Goal: Task Accomplishment & Management: Use online tool/utility

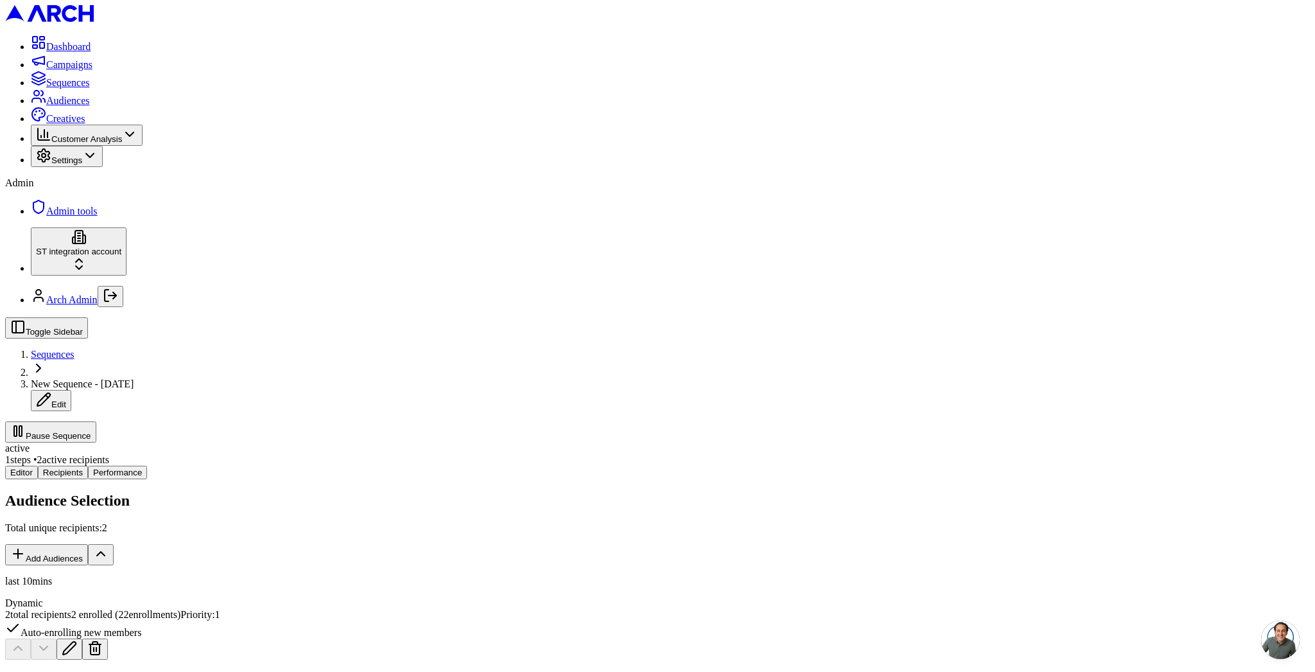
scroll to position [58, 0]
click at [96, 421] on button "Pause Sequence" at bounding box center [50, 431] width 91 height 21
click at [75, 349] on span "Sequences" at bounding box center [53, 354] width 44 height 11
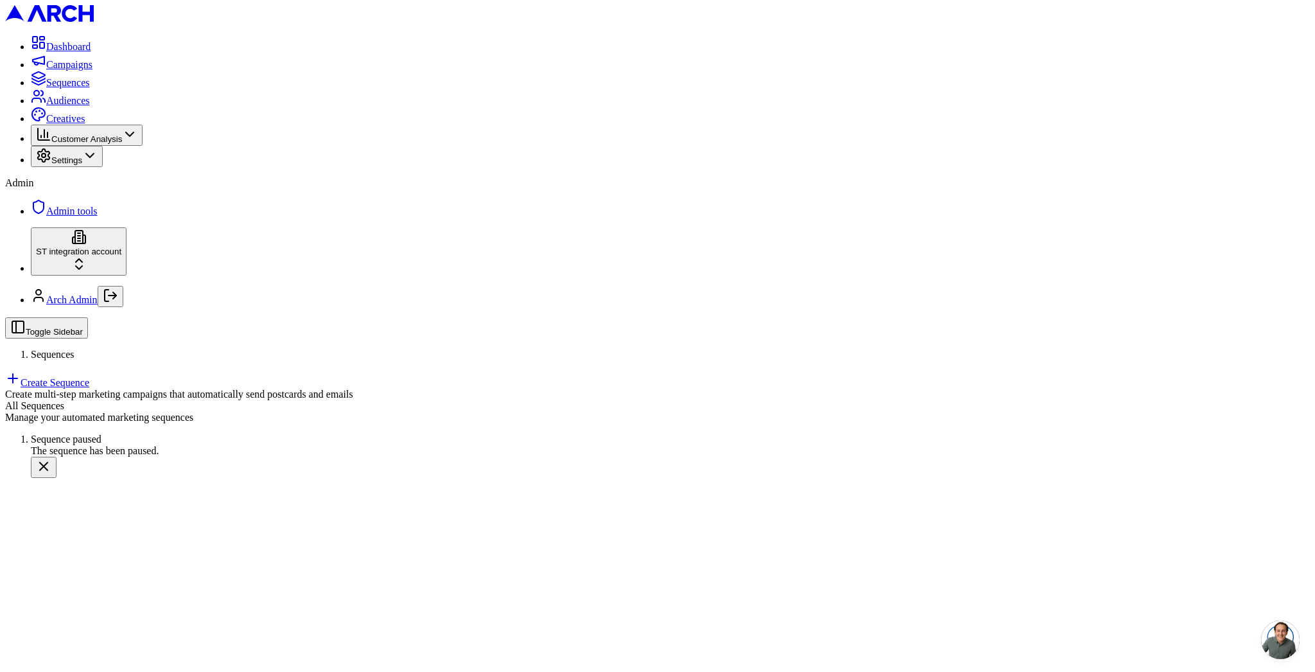
click at [89, 377] on link "Create Sequence" at bounding box center [47, 382] width 84 height 11
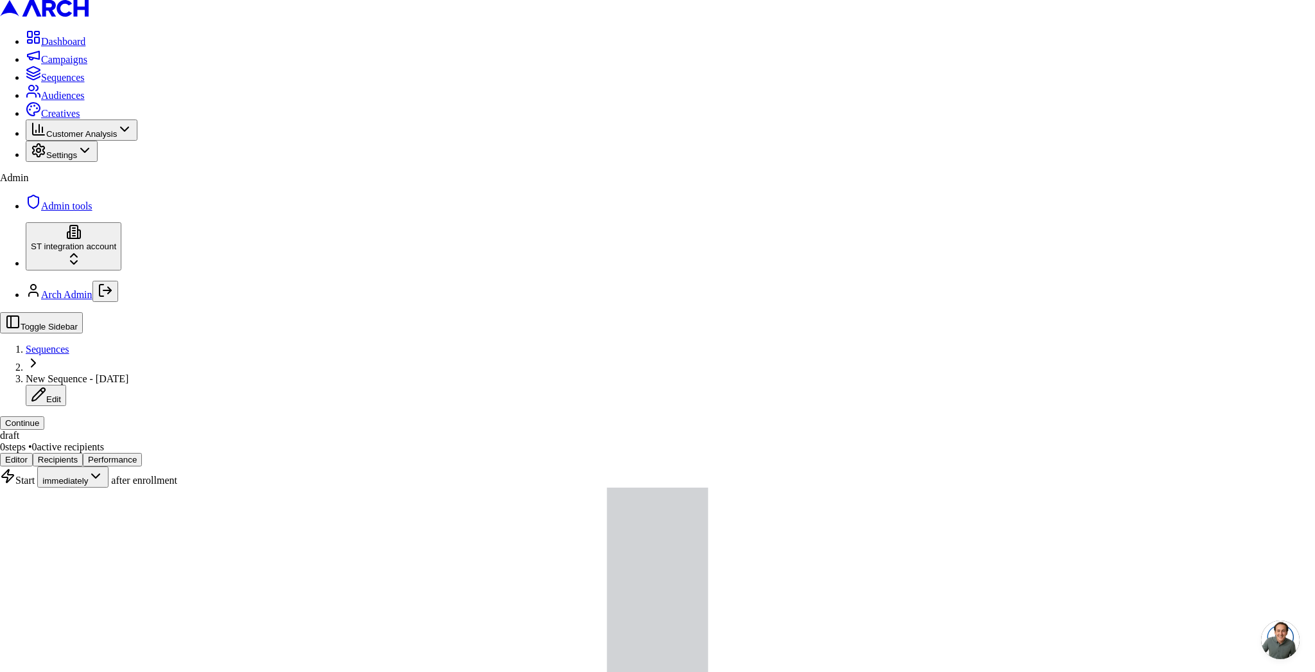
type input "eff"
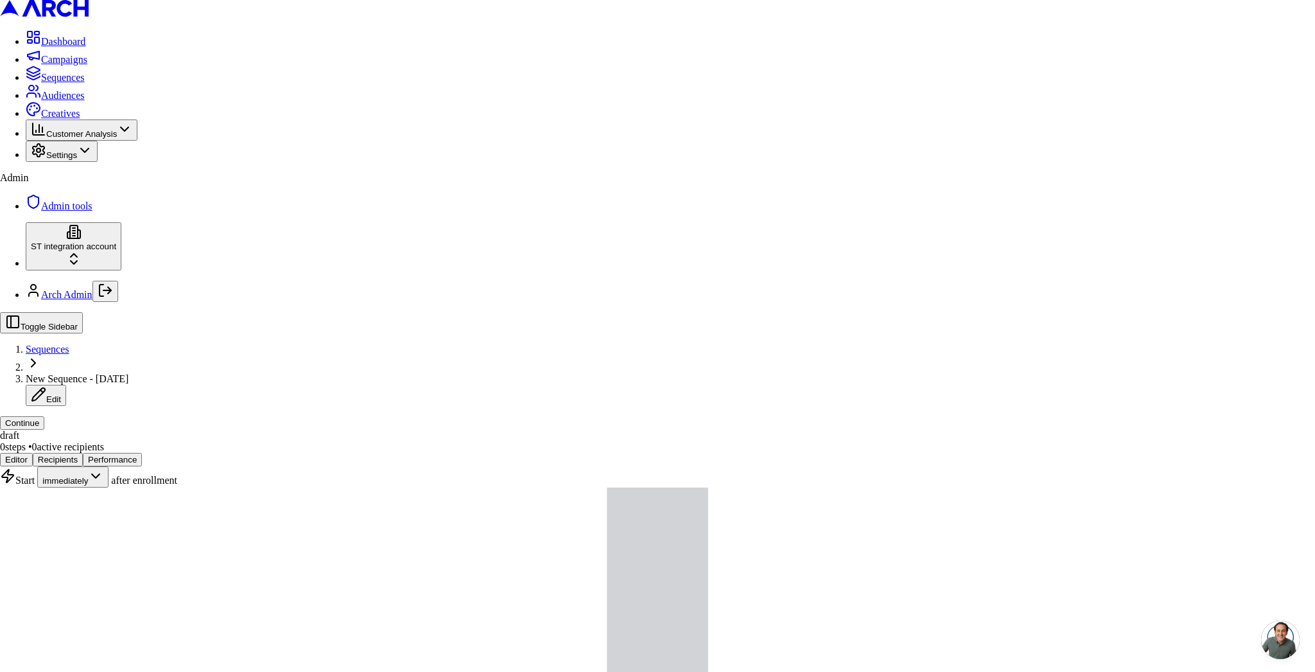
drag, startPoint x: 504, startPoint y: 273, endPoint x: 524, endPoint y: 281, distance: 21.0
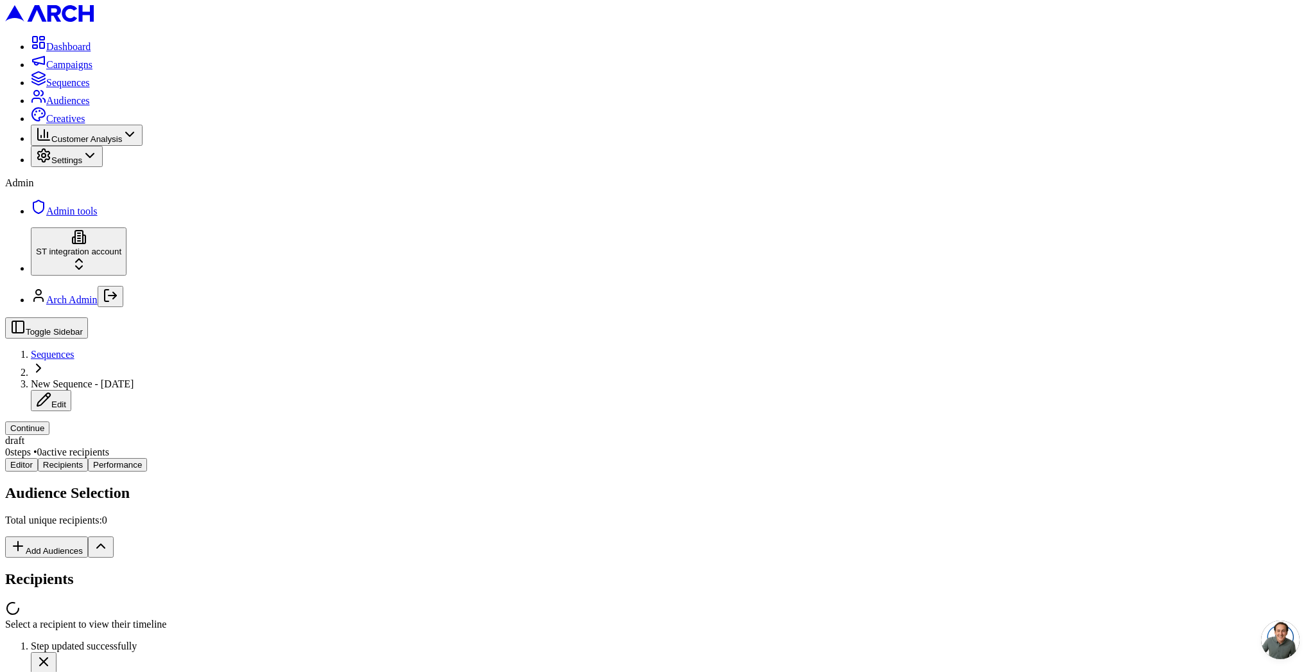
click at [262, 458] on div "Editor Recipients Performance Audience Selection Total unique recipients: 0 Add…" at bounding box center [657, 544] width 1305 height 172
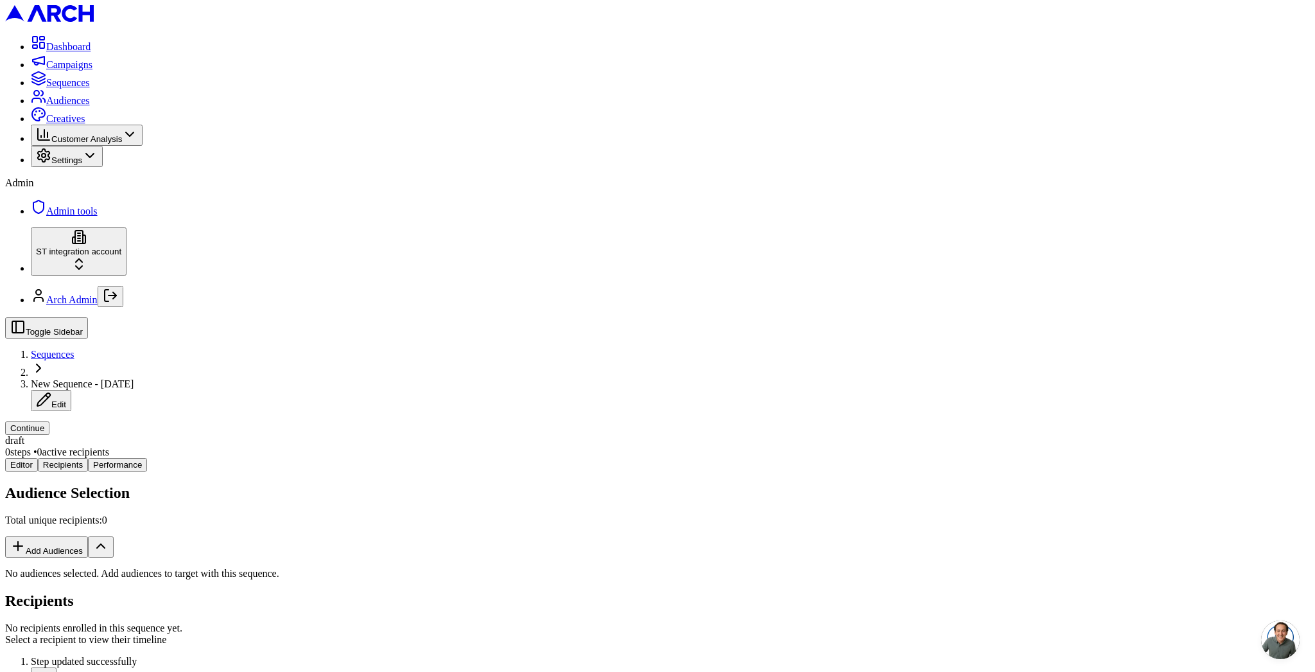
click at [88, 536] on button "Add Audiences" at bounding box center [46, 546] width 83 height 21
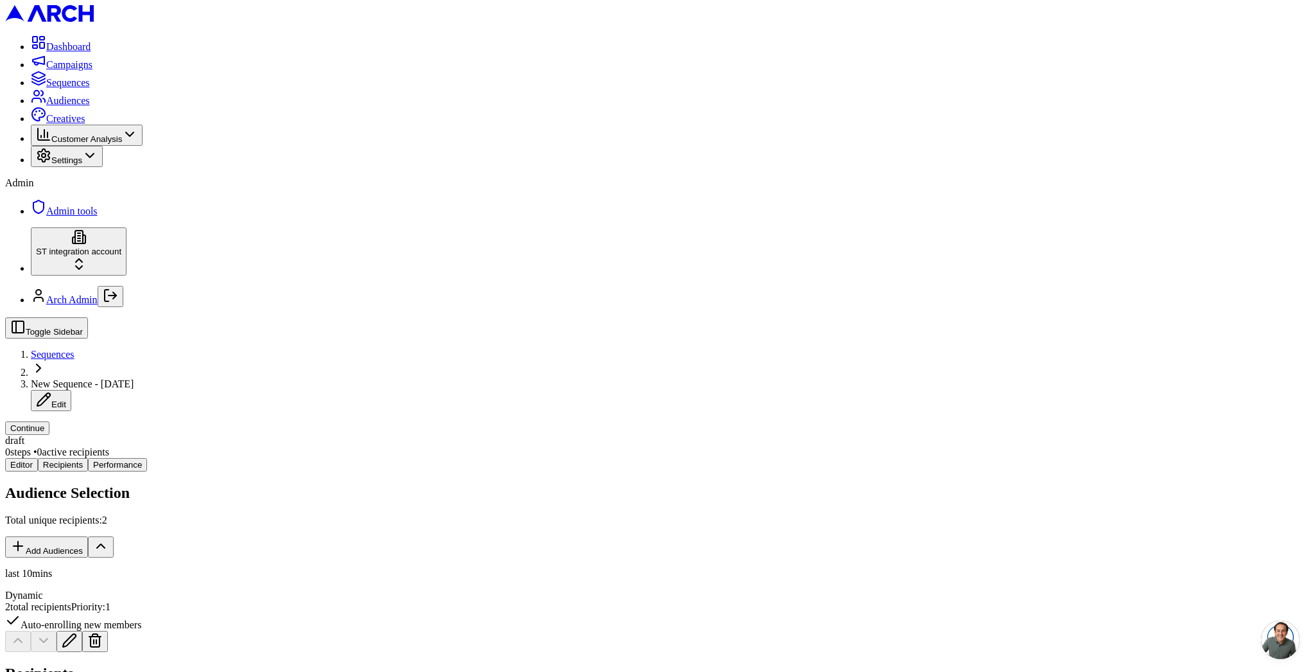
click at [49, 421] on button "Continue" at bounding box center [27, 427] width 44 height 13
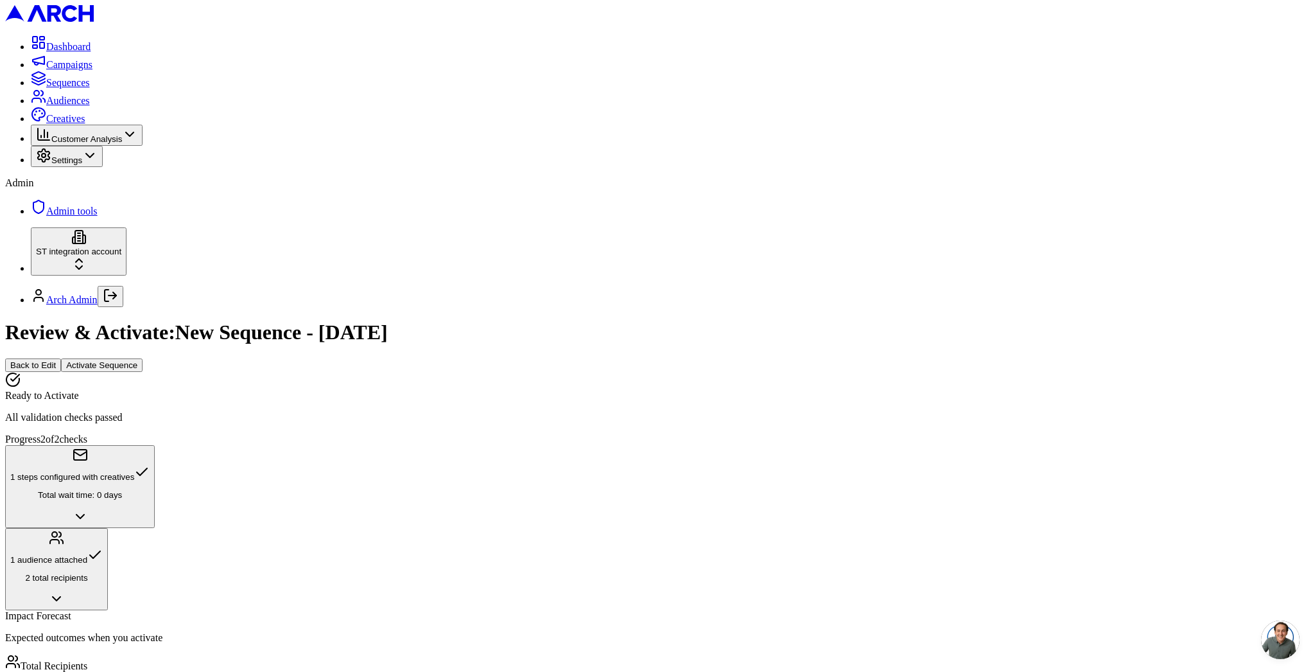
click at [143, 358] on button "Activate Sequence" at bounding box center [102, 364] width 82 height 13
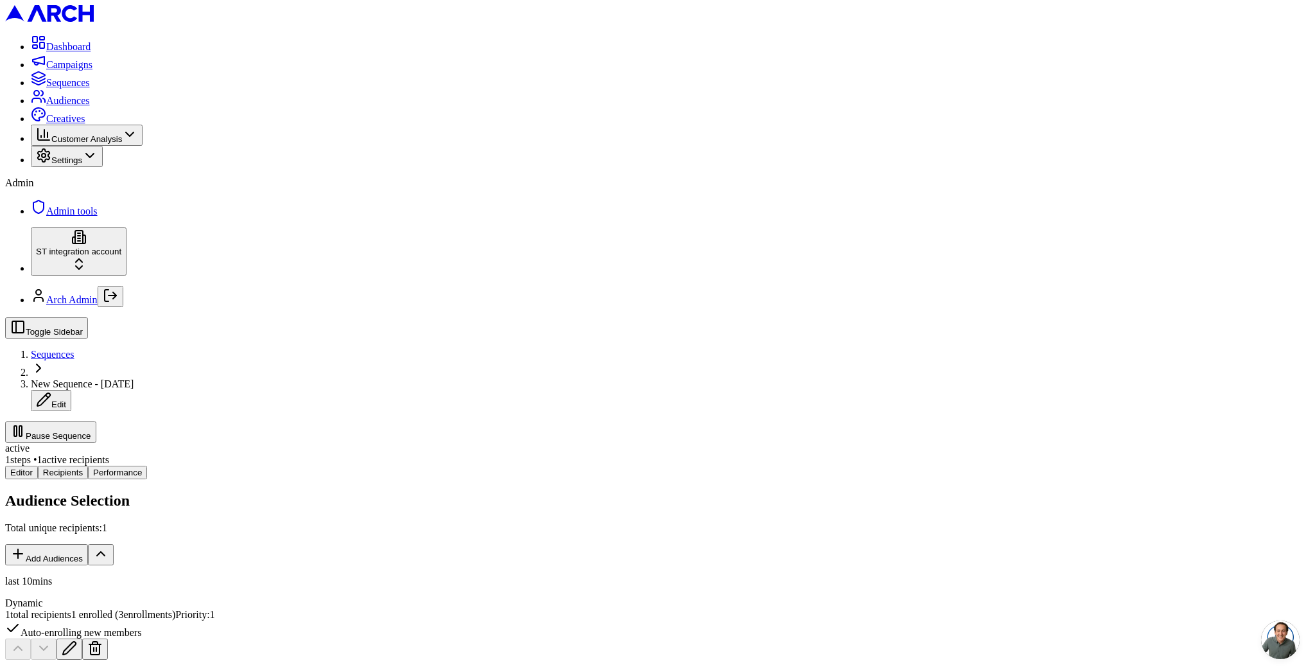
click at [96, 421] on button "Pause Sequence" at bounding box center [50, 431] width 91 height 21
click at [75, 349] on span "Sequences" at bounding box center [53, 354] width 44 height 11
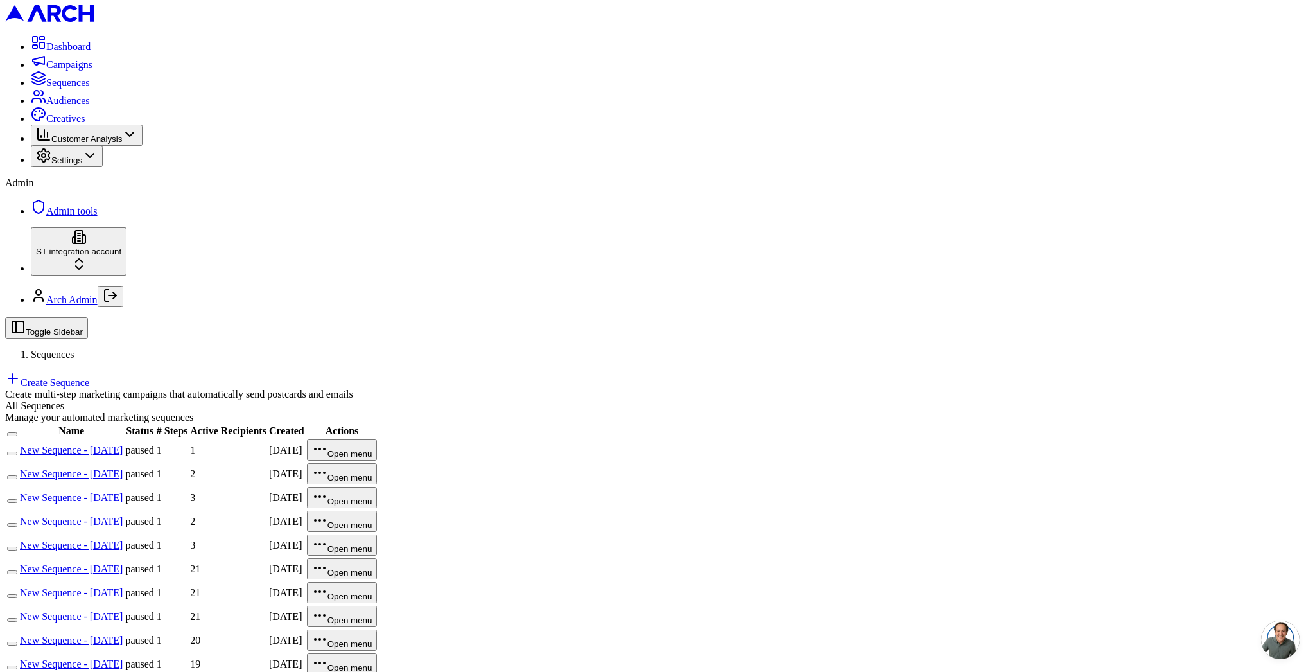
click at [89, 377] on link "Create Sequence" at bounding box center [47, 382] width 84 height 11
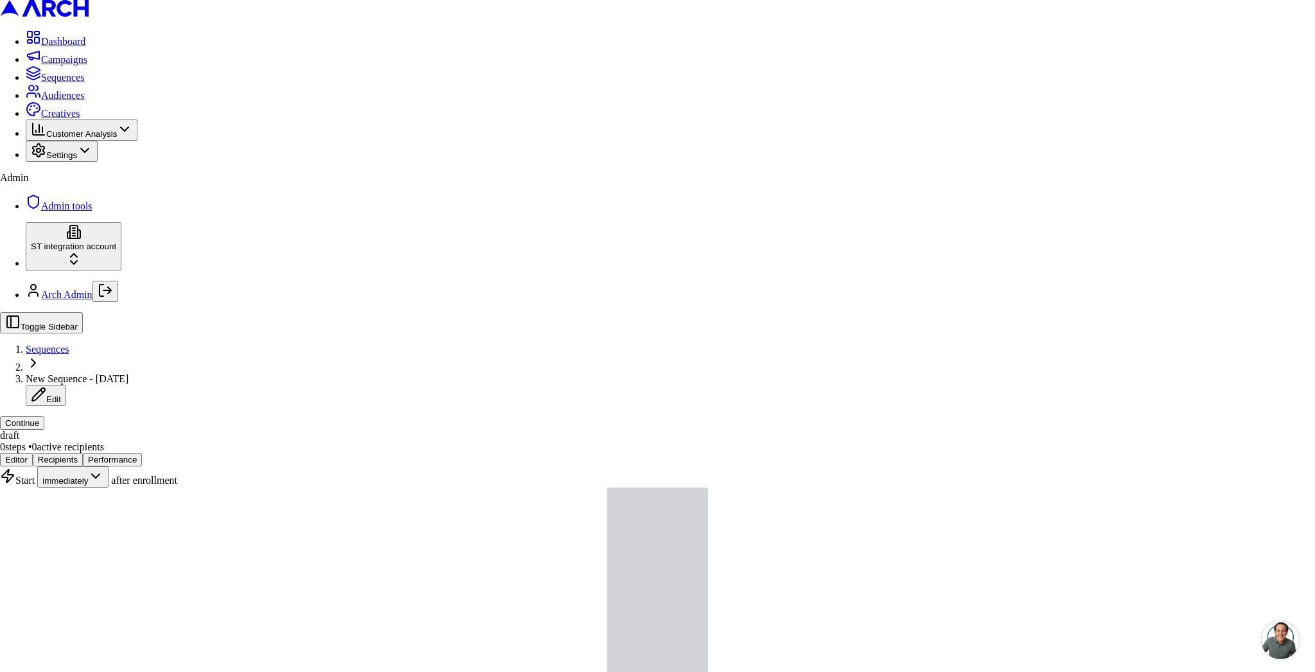
type input "Hellow"
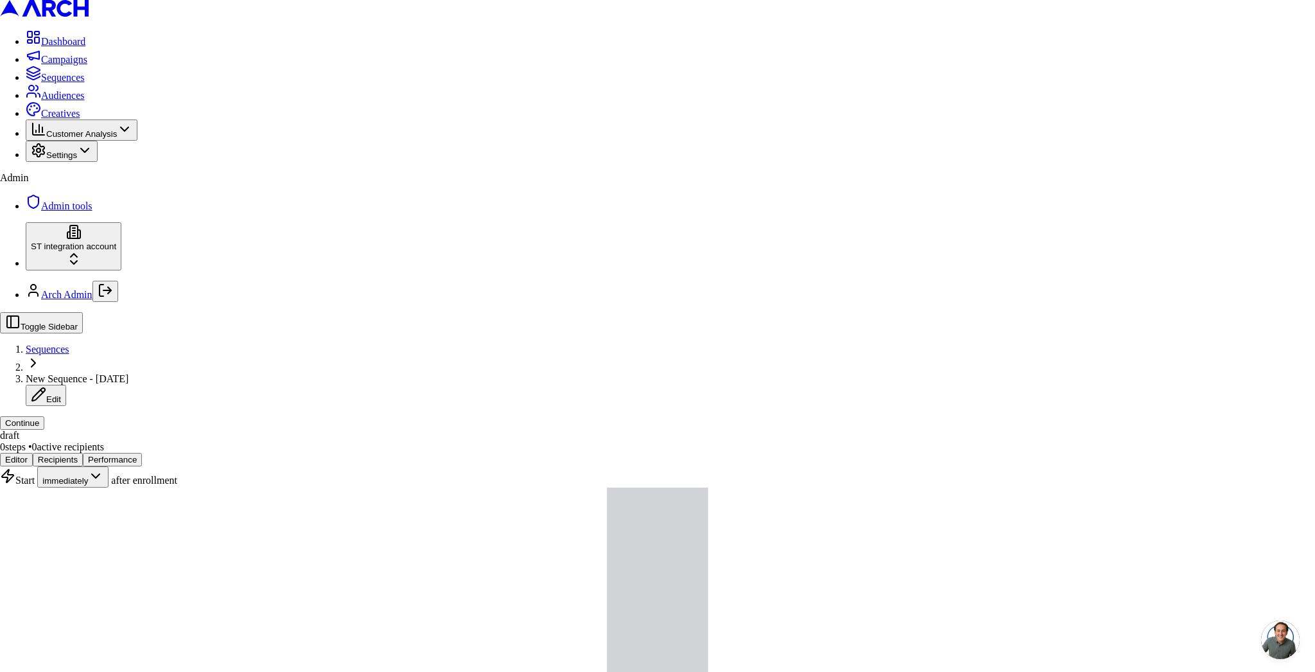
drag, startPoint x: 464, startPoint y: 267, endPoint x: 473, endPoint y: 274, distance: 11.9
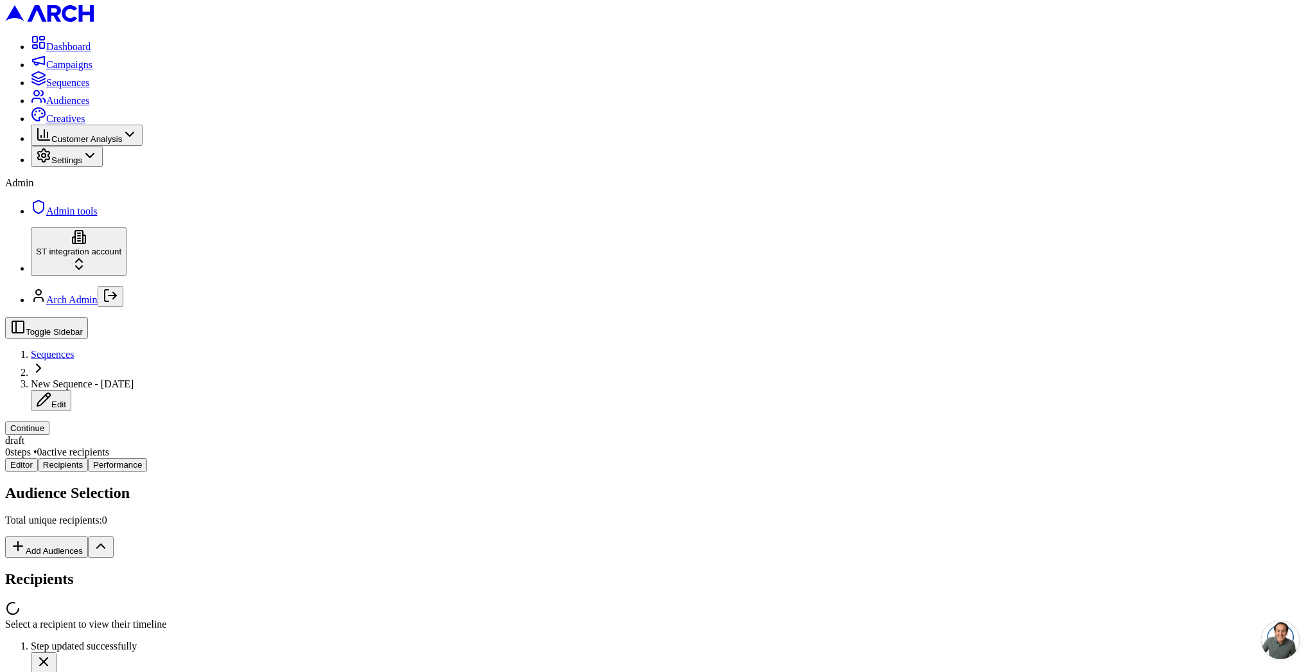
click at [245, 458] on div "Editor Recipients Performance Audience Selection Total unique recipients: 0 Add…" at bounding box center [657, 544] width 1305 height 172
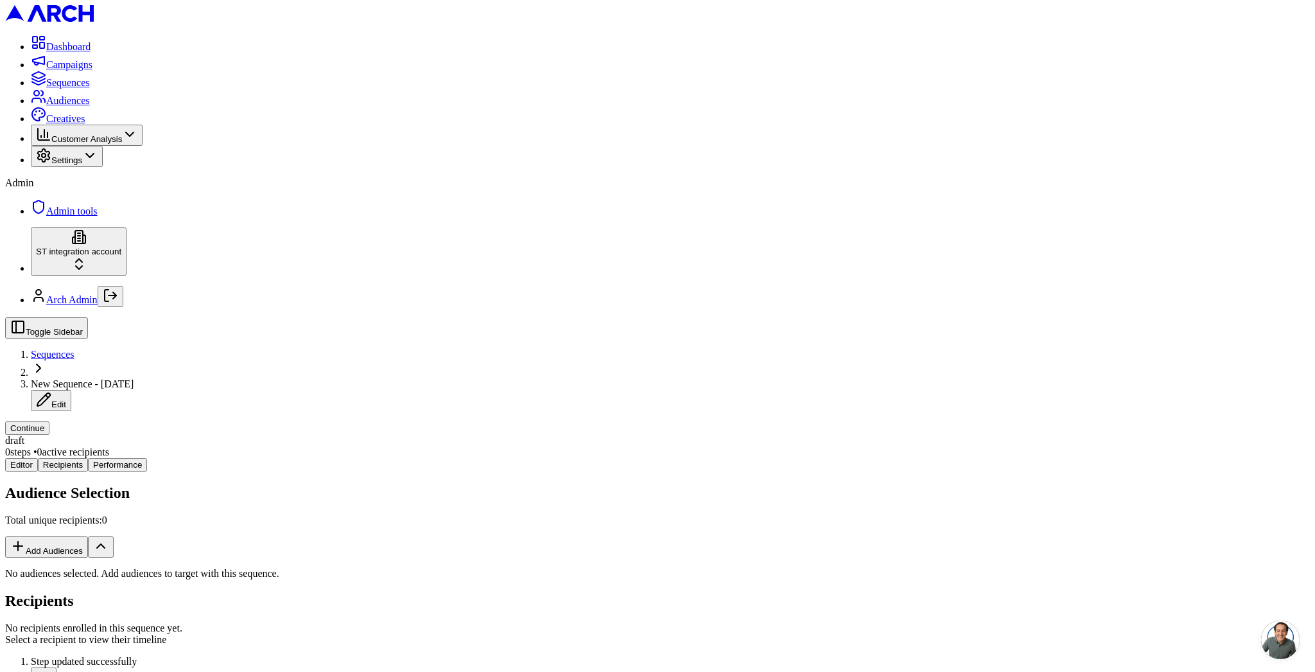
click at [88, 536] on button "Add Audiences" at bounding box center [46, 546] width 83 height 21
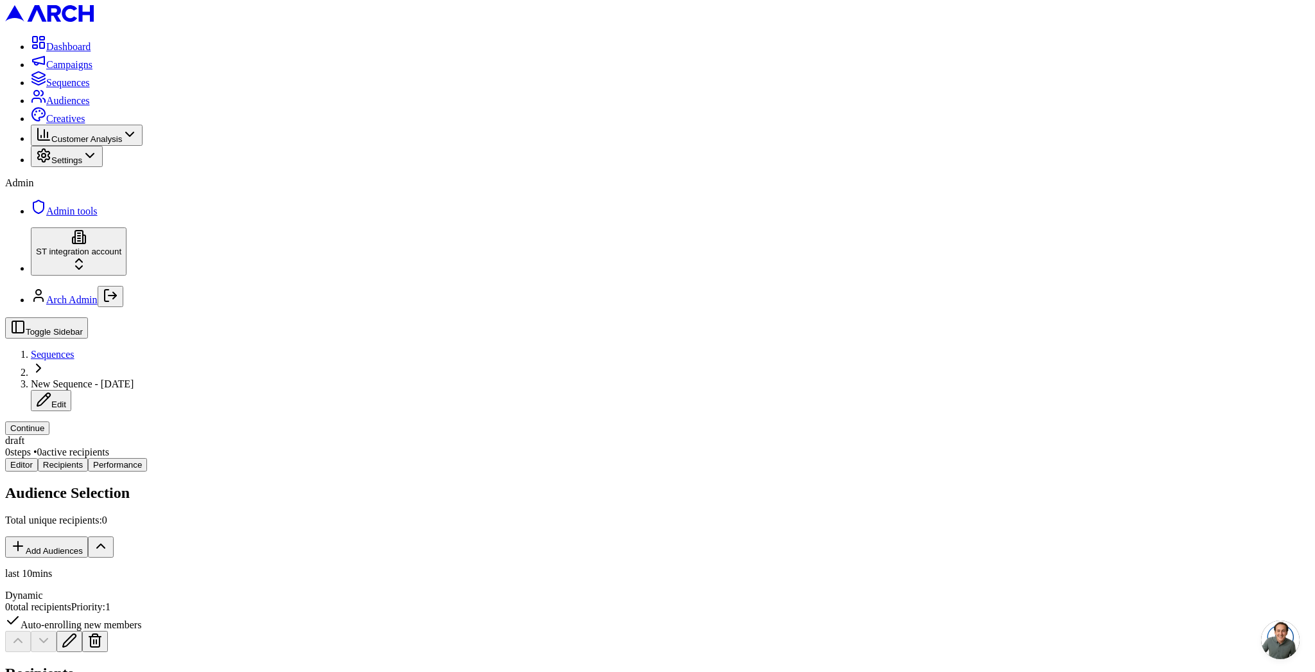
click at [49, 421] on button "Continue" at bounding box center [27, 427] width 44 height 13
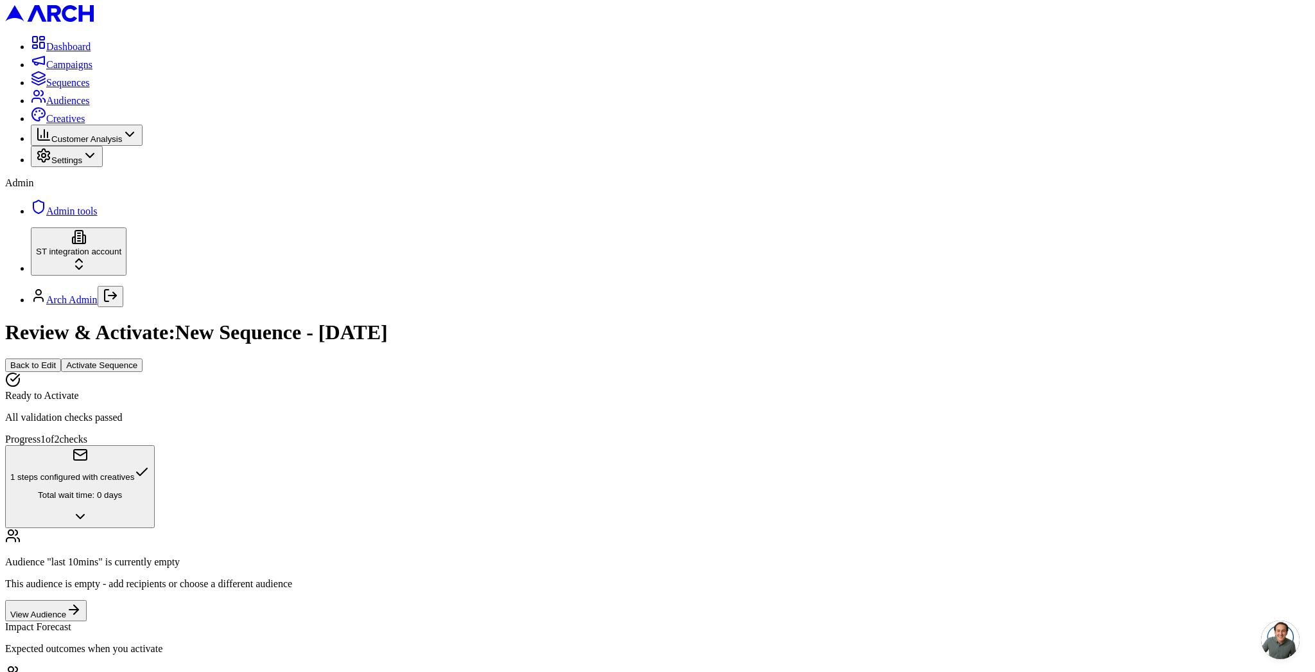
click at [143, 358] on button "Activate Sequence" at bounding box center [102, 364] width 82 height 13
